Goal: Navigation & Orientation: Find specific page/section

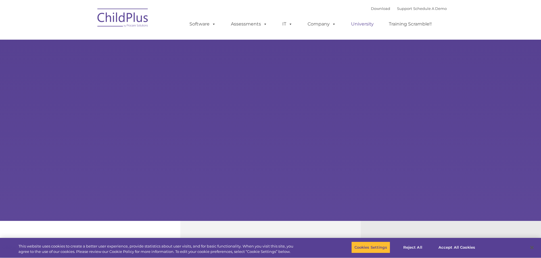
type input ""
select select "MEDIUM"
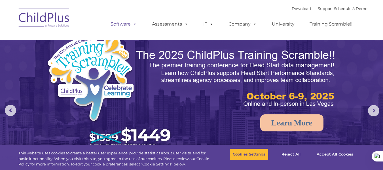
click at [126, 25] on link "Software" at bounding box center [124, 23] width 38 height 11
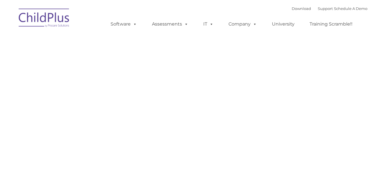
type input ""
